Goal: Transaction & Acquisition: Purchase product/service

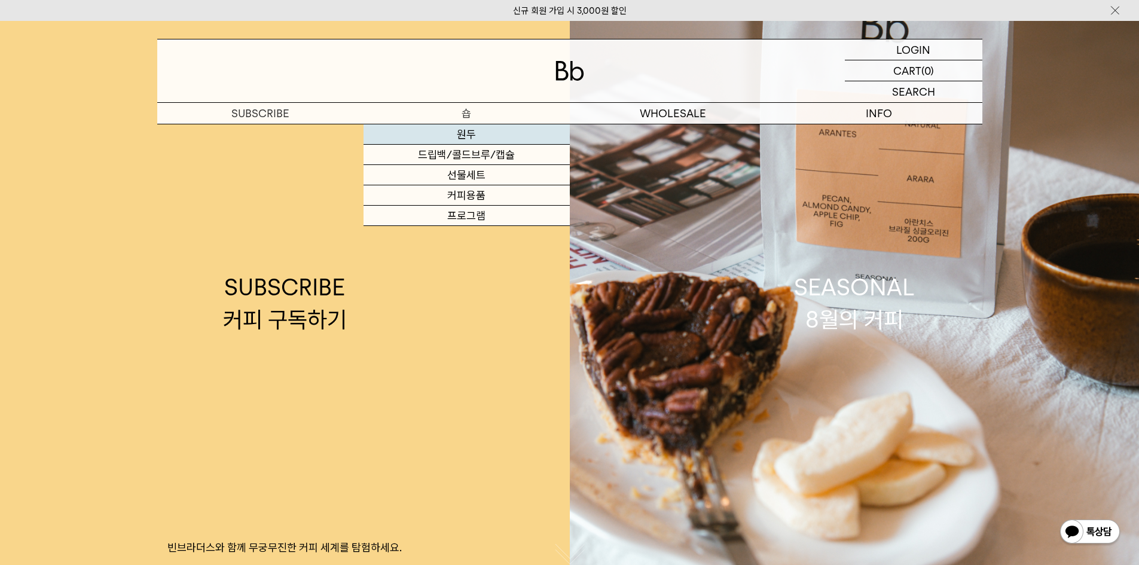
click at [466, 130] on link "원두" at bounding box center [466, 134] width 206 height 20
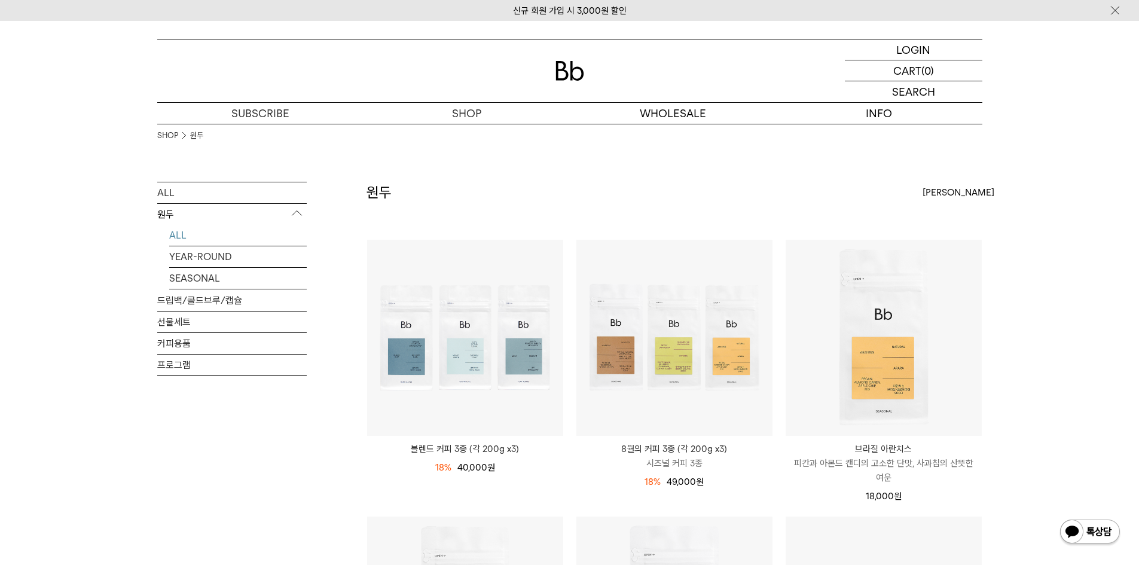
scroll to position [418, 0]
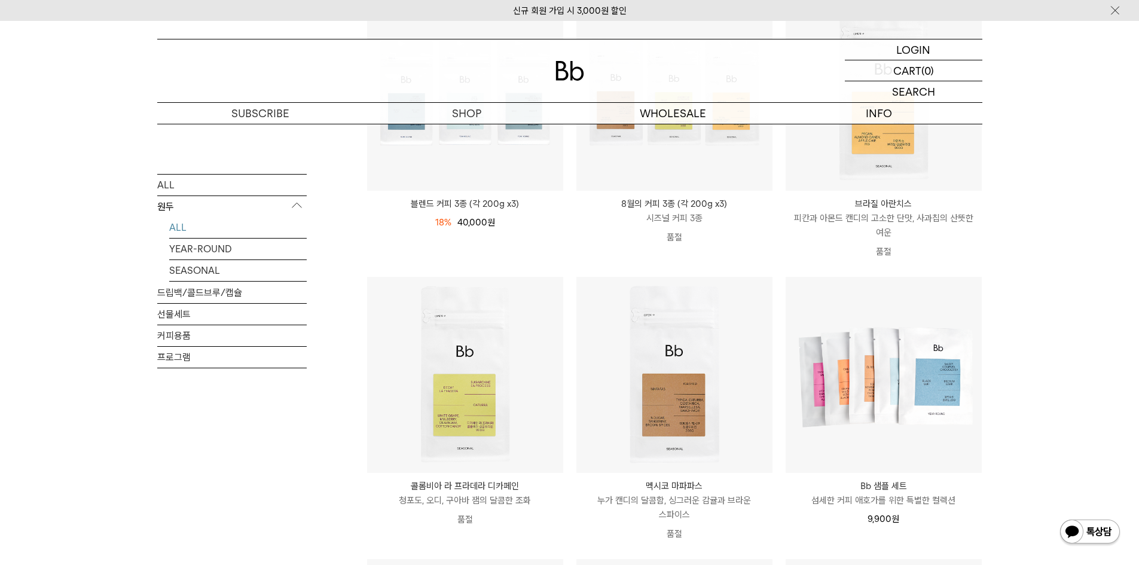
scroll to position [179, 0]
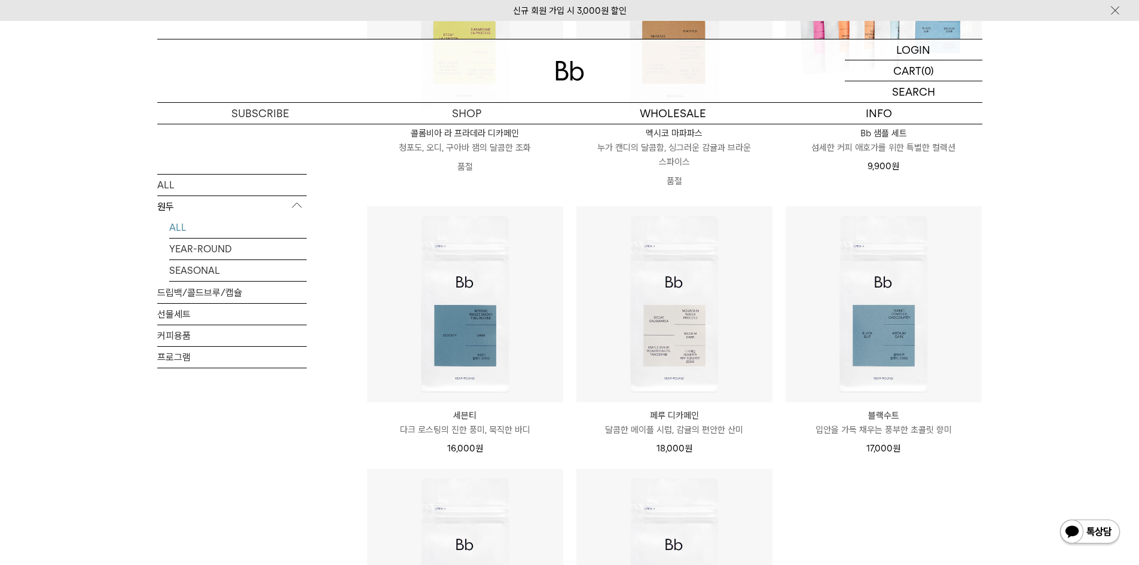
scroll to position [956, 0]
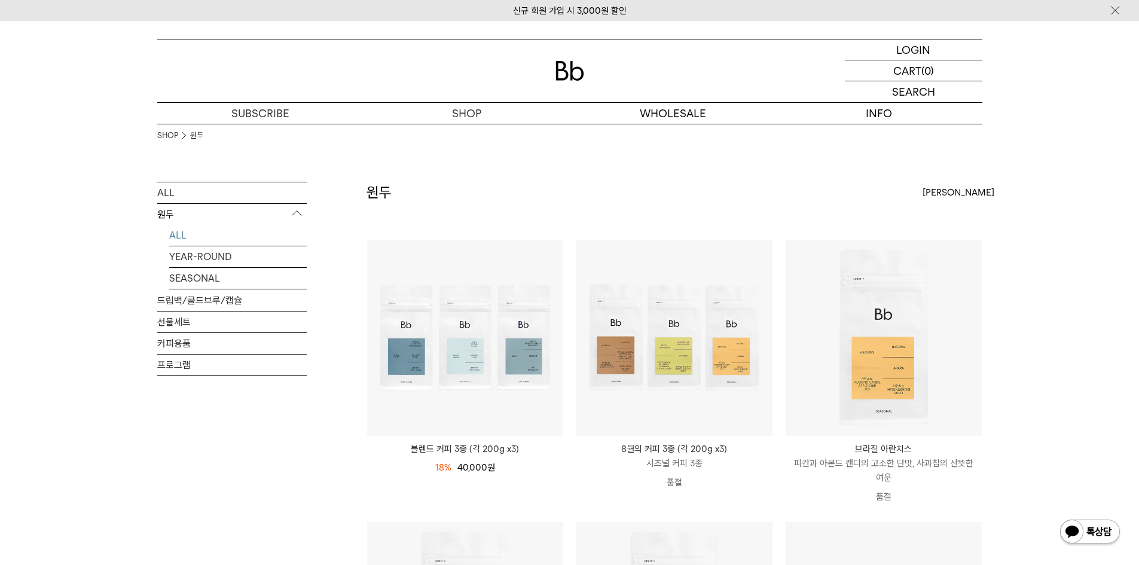
scroll to position [359, 0]
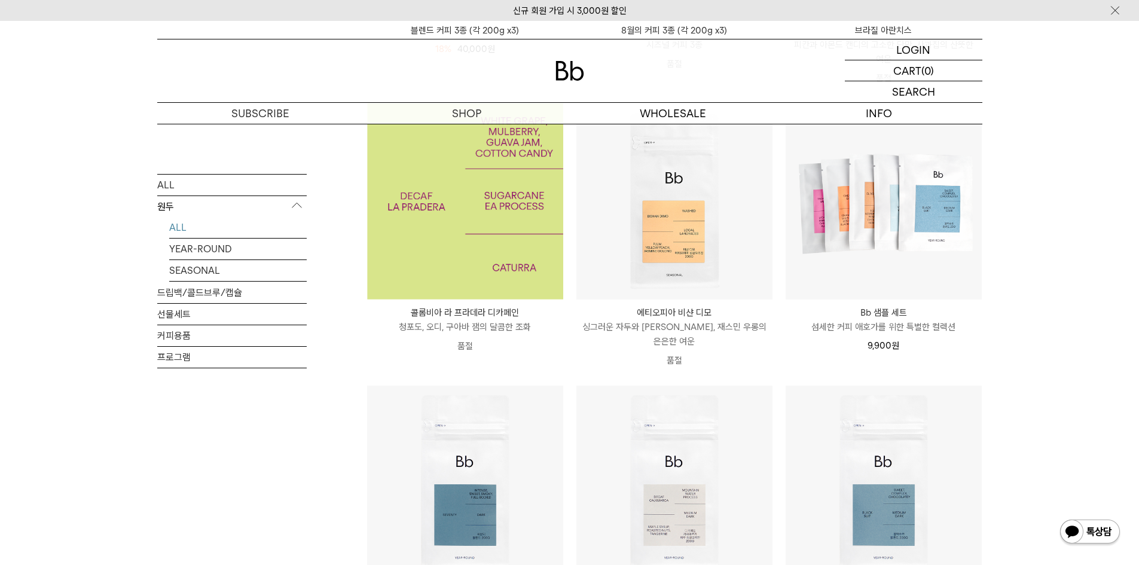
scroll to position [777, 0]
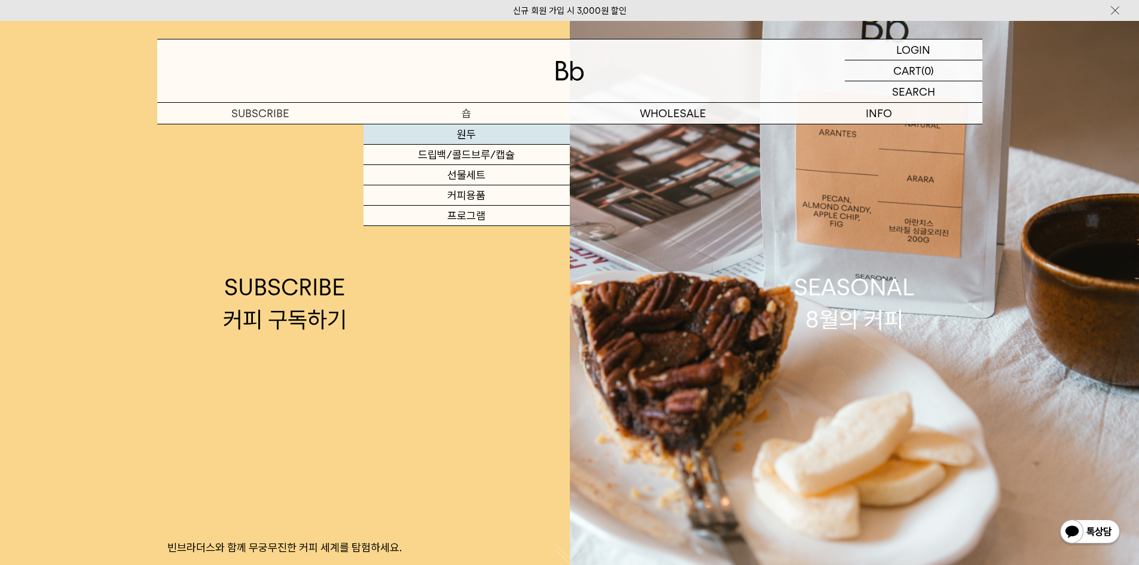
click at [470, 132] on link "원두" at bounding box center [466, 134] width 206 height 20
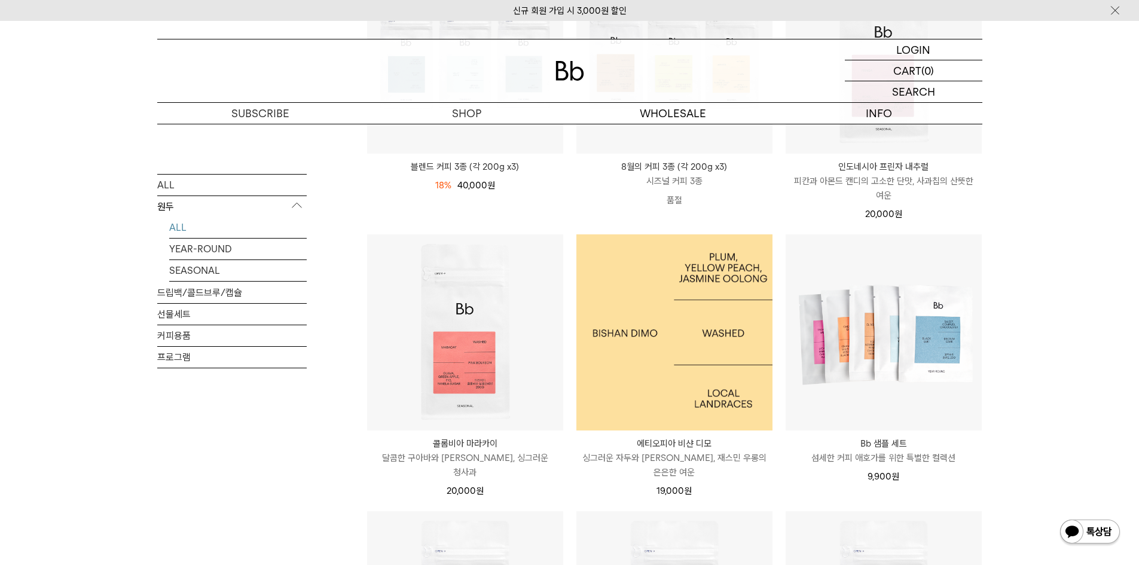
scroll to position [120, 0]
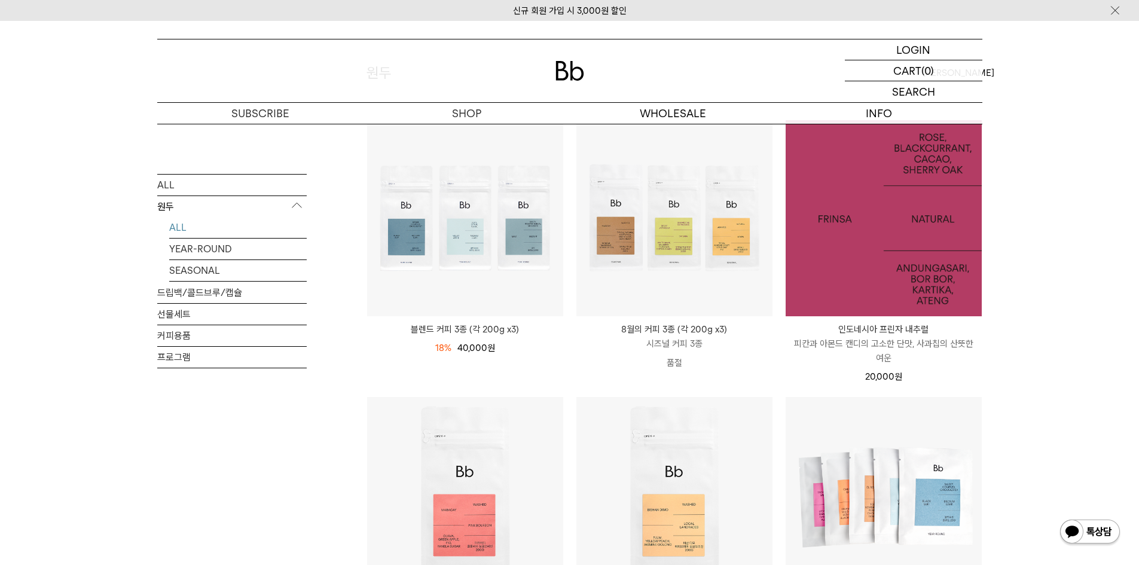
click at [844, 256] on img at bounding box center [883, 218] width 196 height 196
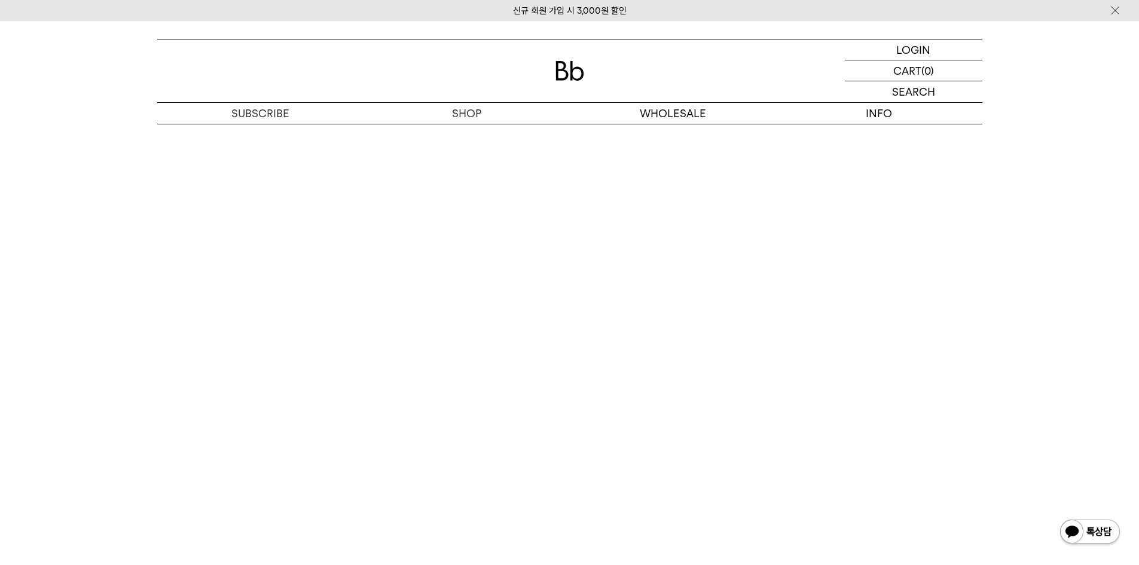
scroll to position [2690, 0]
